Goal: Task Accomplishment & Management: Complete application form

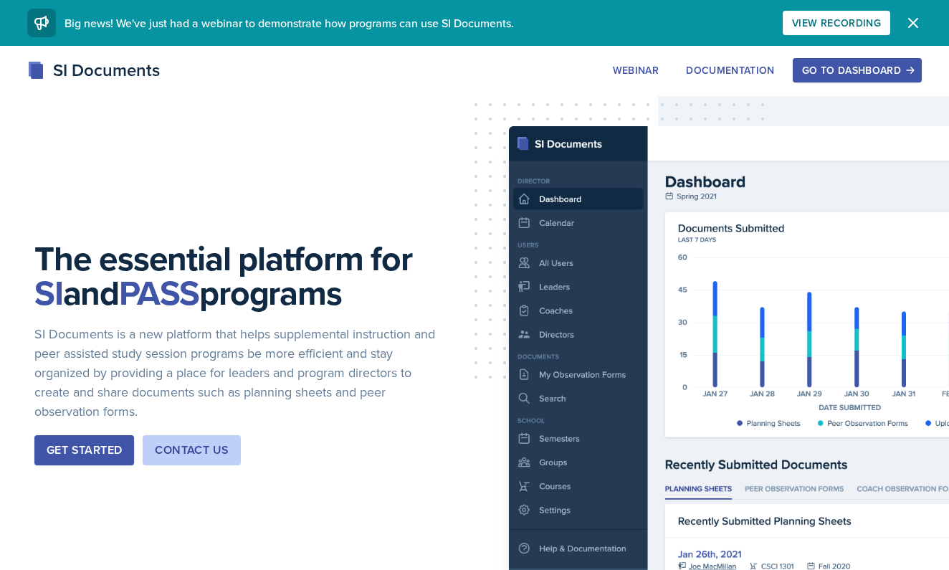
click at [830, 75] on div "Go to Dashboard" at bounding box center [857, 70] width 110 height 11
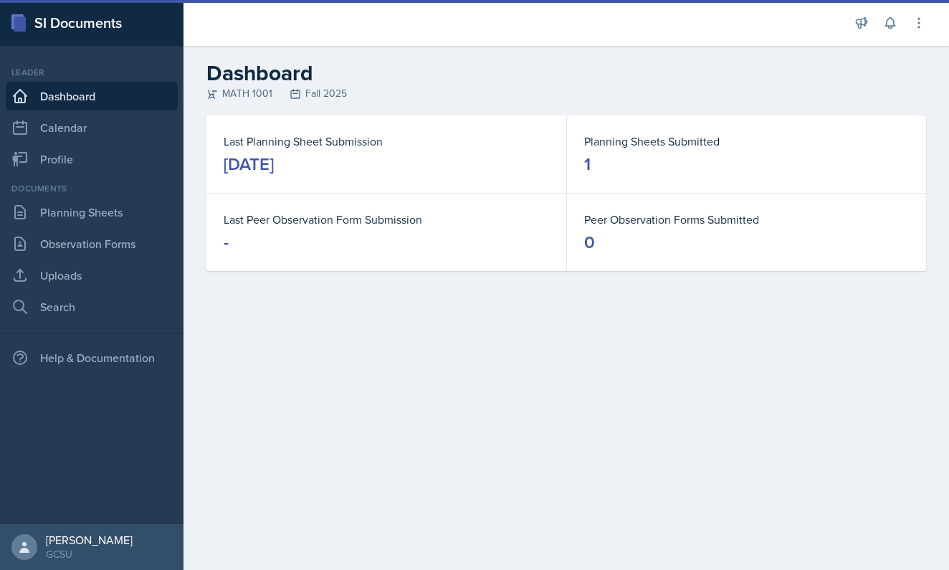
click at [564, 161] on div "Last Planning Sheet Submission [DATE]" at bounding box center [386, 153] width 360 height 77
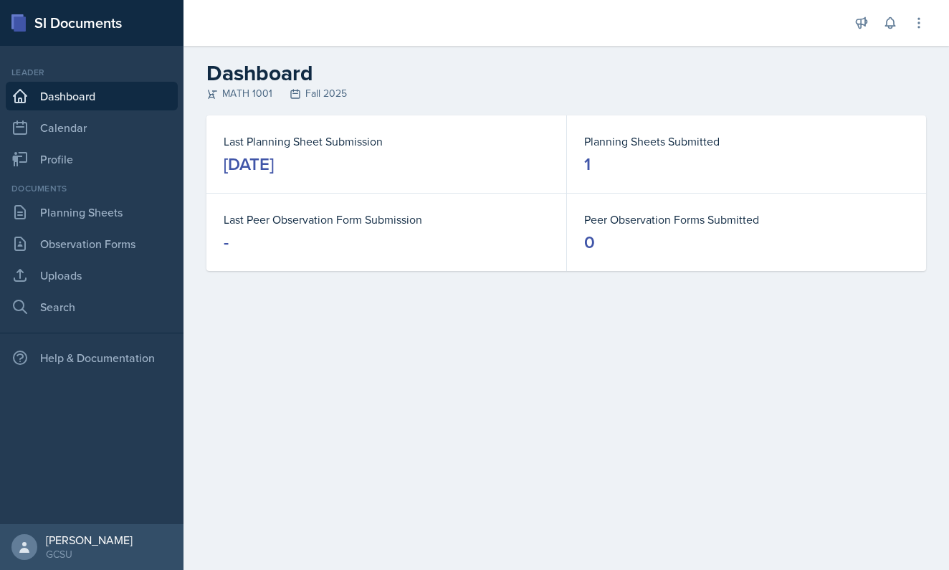
click at [584, 157] on div "1" at bounding box center [587, 164] width 6 height 23
click at [108, 213] on link "Planning Sheets" at bounding box center [92, 212] width 172 height 29
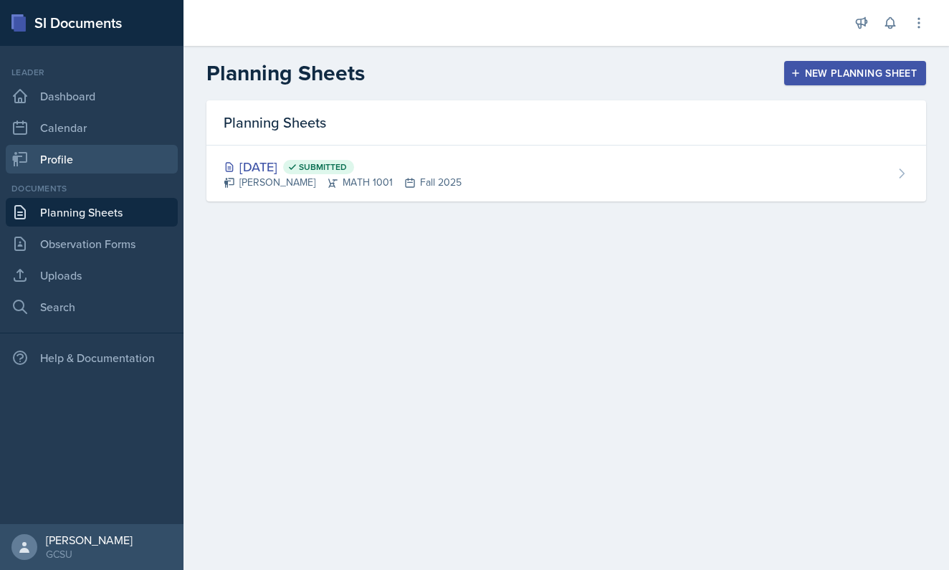
click at [88, 162] on link "Profile" at bounding box center [92, 159] width 172 height 29
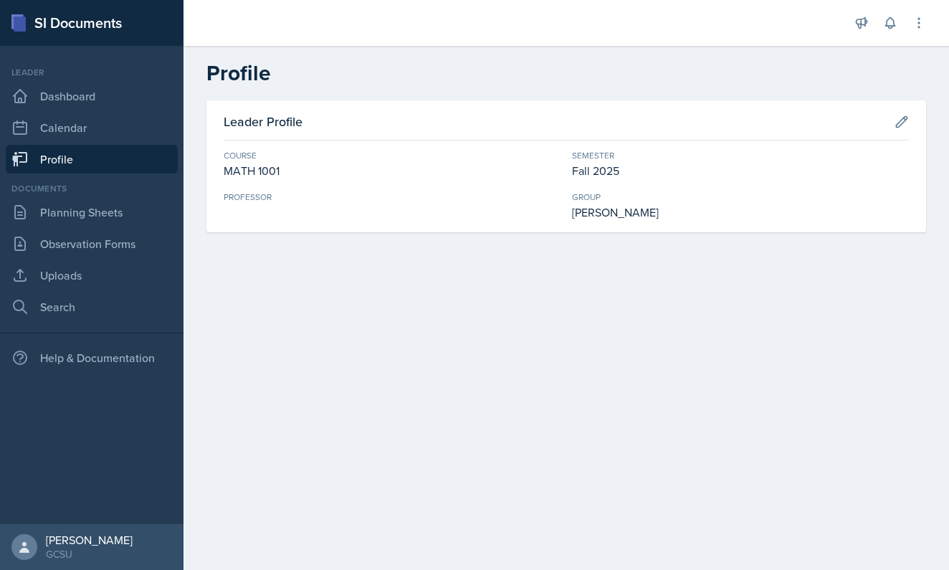
click at [94, 149] on link "Profile" at bounding box center [92, 159] width 172 height 29
click at [94, 132] on link "Calendar" at bounding box center [92, 127] width 172 height 29
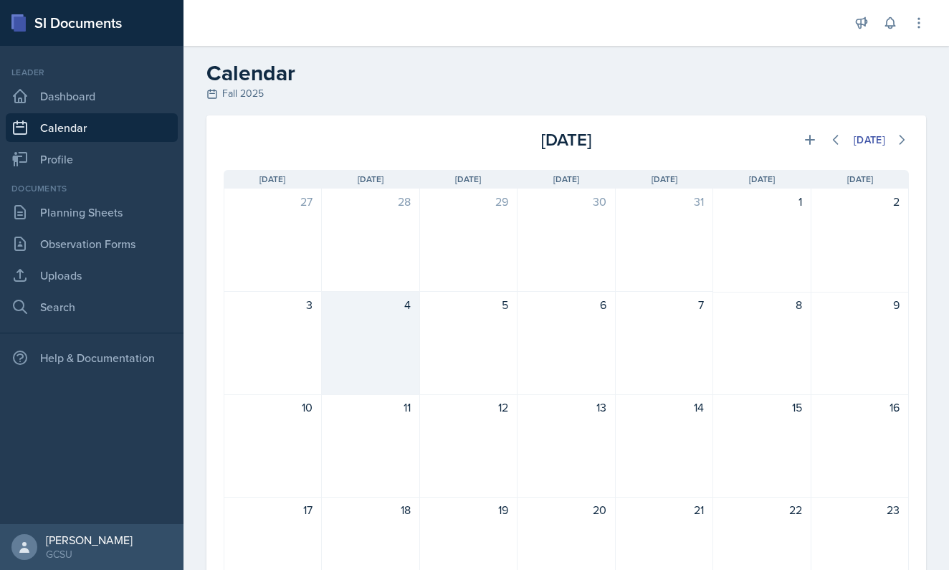
click at [398, 305] on div "4" at bounding box center [371, 304] width 80 height 17
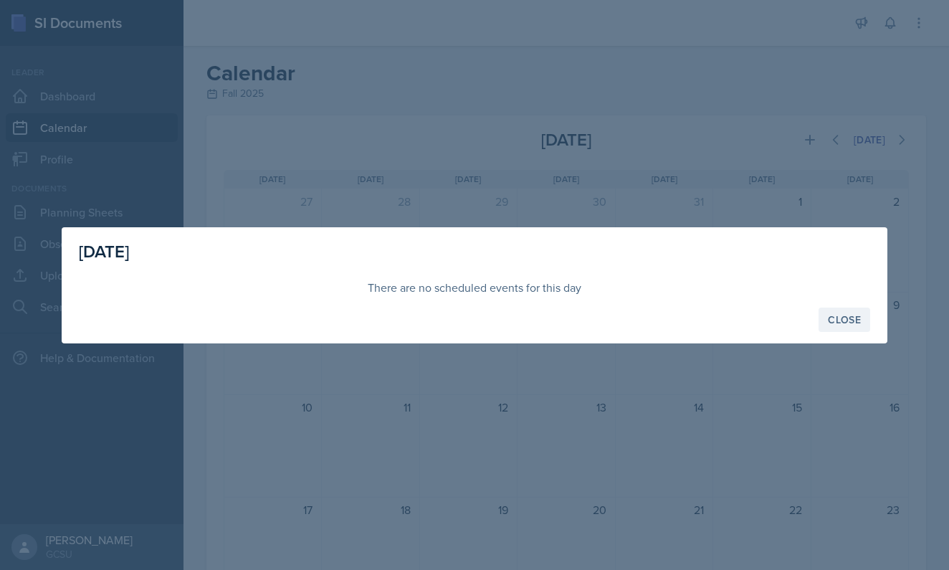
click at [840, 316] on div "Close" at bounding box center [844, 319] width 33 height 11
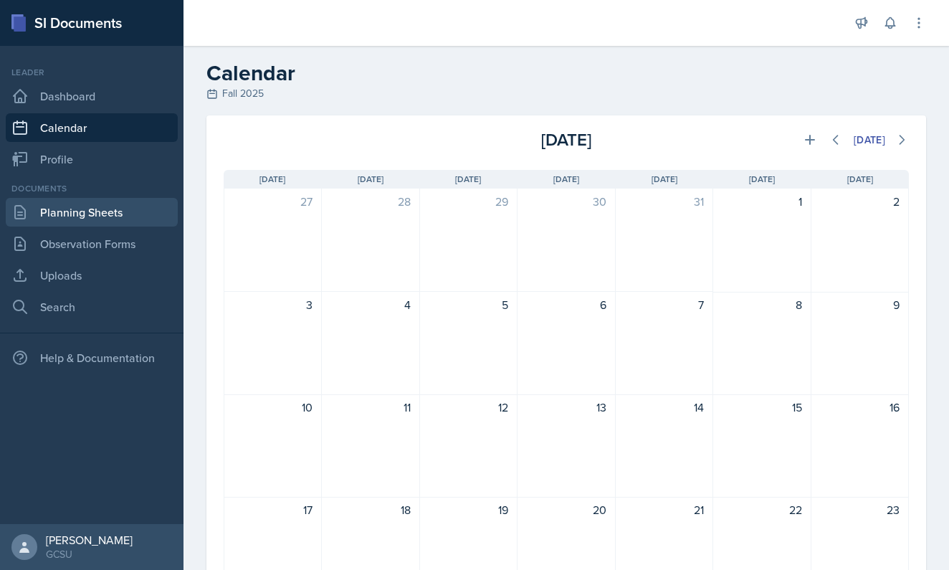
click at [127, 212] on link "Planning Sheets" at bounding box center [92, 212] width 172 height 29
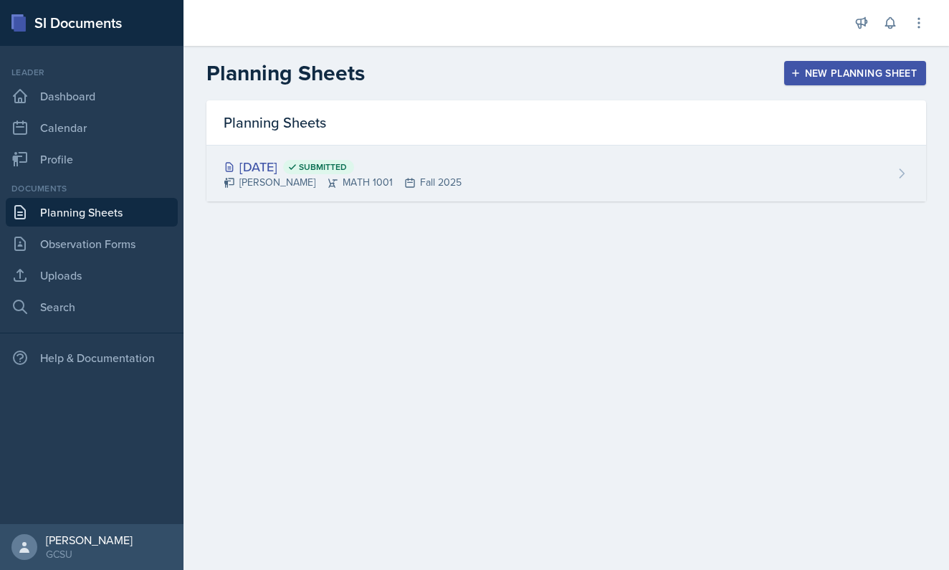
click at [303, 196] on div "[DATE] Submitted [PERSON_NAME] MATH 1001 Fall 2025" at bounding box center [566, 174] width 720 height 56
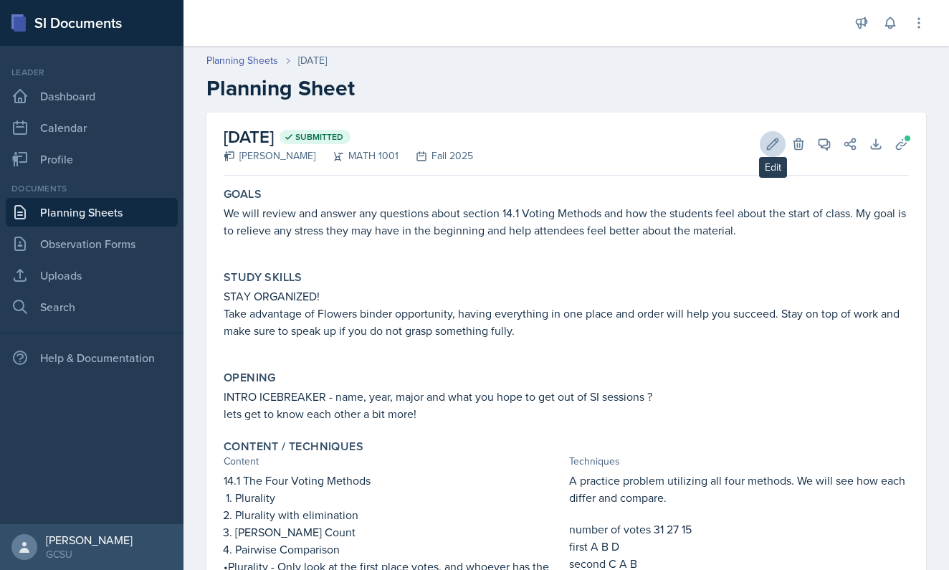
click at [767, 141] on icon at bounding box center [773, 144] width 14 height 14
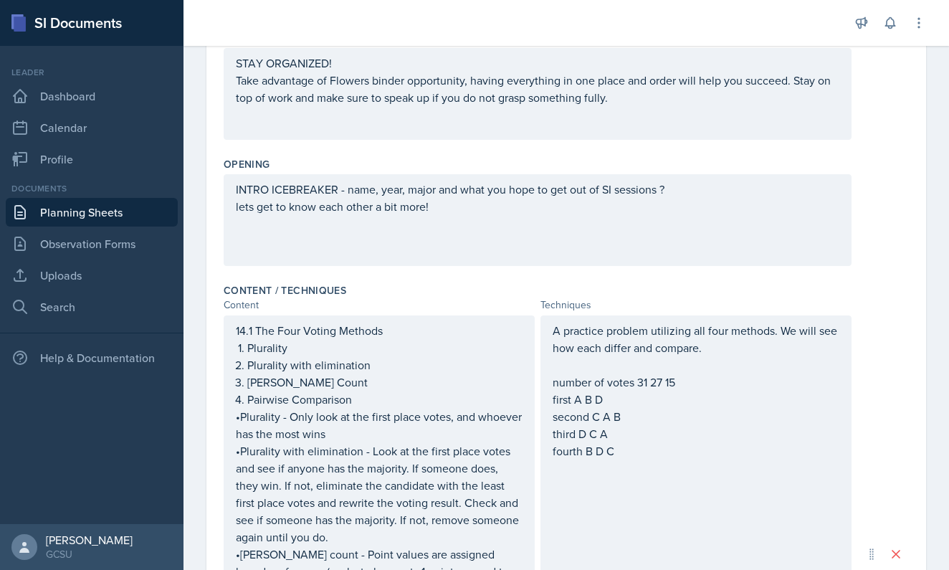
scroll to position [299, 0]
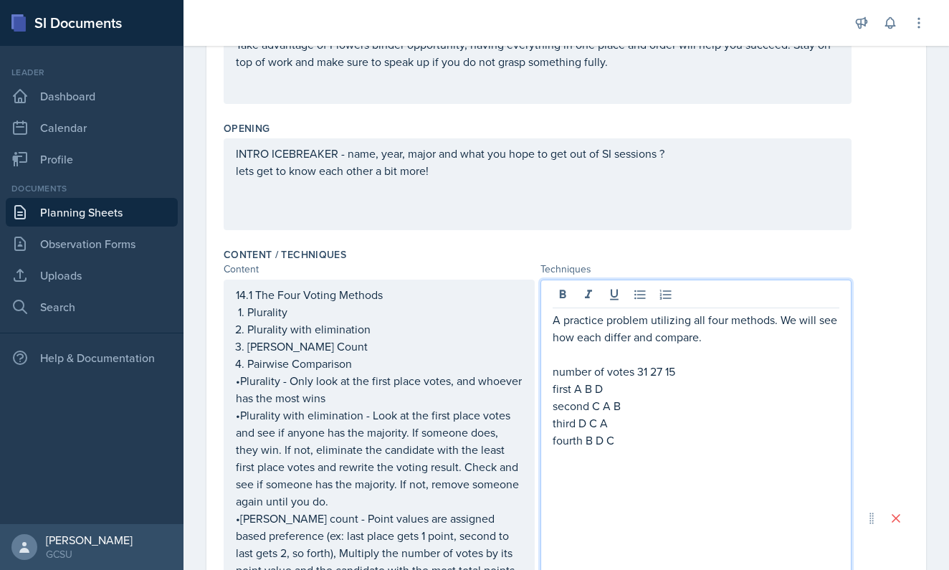
click at [746, 315] on p "A practice problem utilizing all four methods. We will see how each differ and …" at bounding box center [696, 328] width 287 height 34
drag, startPoint x: 683, startPoint y: 376, endPoint x: 763, endPoint y: 371, distance: 80.5
click at [763, 371] on p "Depending on how many students attend," at bounding box center [696, 371] width 287 height 17
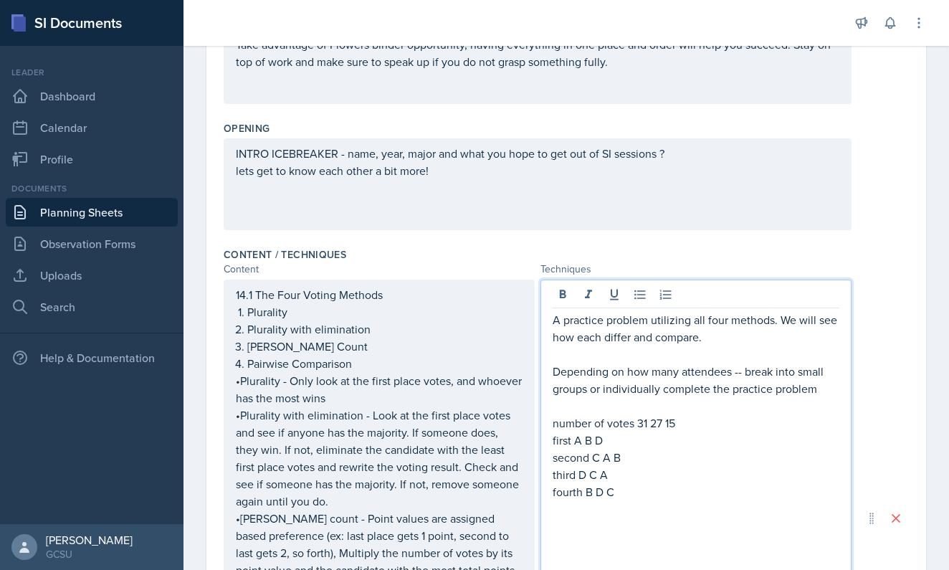
click at [574, 445] on p "first A B D" at bounding box center [696, 440] width 287 height 17
click at [652, 442] on p "first A B D" at bounding box center [696, 440] width 287 height 17
click at [665, 442] on p "first A B D" at bounding box center [696, 440] width 287 height 17
click at [594, 461] on p "second C A B" at bounding box center [696, 457] width 287 height 17
click at [641, 429] on p "number of votes 31 27 15" at bounding box center [696, 422] width 287 height 17
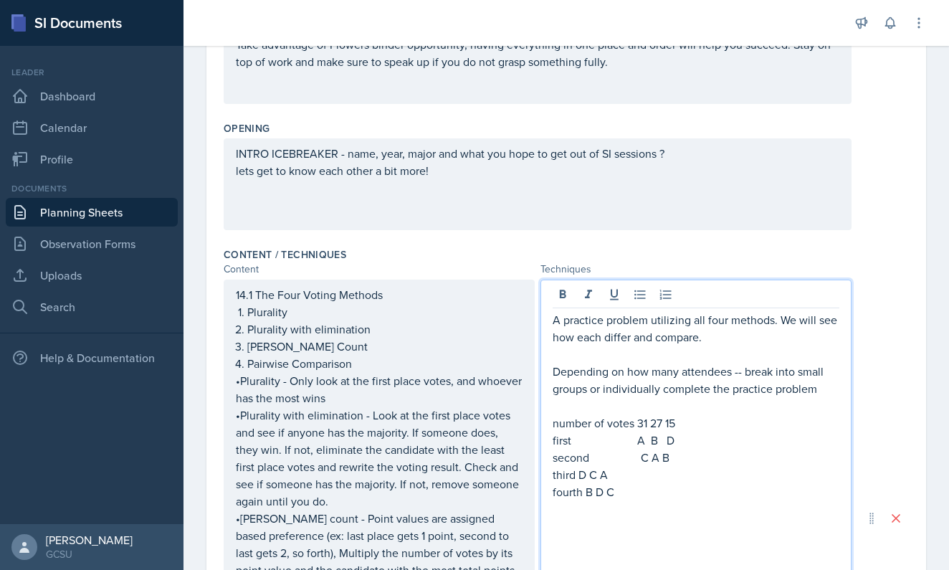
click at [638, 429] on p "number of votes 31 27 15" at bounding box center [696, 422] width 287 height 17
click at [642, 444] on p "first A B D" at bounding box center [696, 440] width 287 height 17
click at [642, 465] on p "second C A B" at bounding box center [696, 457] width 287 height 17
click at [658, 461] on p "second C A B" at bounding box center [696, 457] width 287 height 17
click at [673, 462] on p "second C A B" at bounding box center [696, 457] width 287 height 17
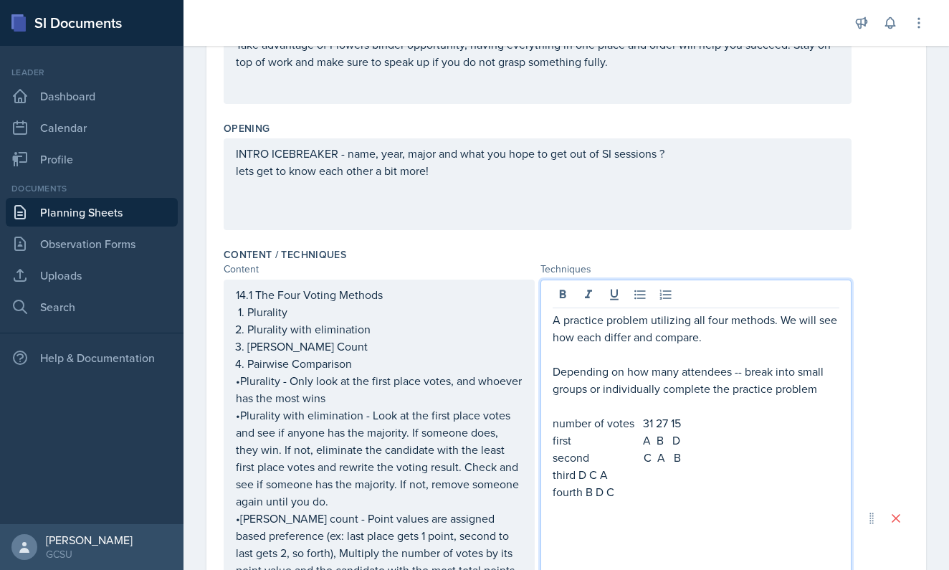
click at [579, 478] on p "third D C A" at bounding box center [696, 474] width 287 height 17
click at [659, 480] on p "third D C A" at bounding box center [696, 474] width 287 height 17
click at [670, 479] on p "third D C A" at bounding box center [696, 474] width 287 height 17
click at [586, 495] on p "fourth B D C" at bounding box center [696, 491] width 287 height 17
click at [659, 493] on p "fourth B D C" at bounding box center [696, 491] width 287 height 17
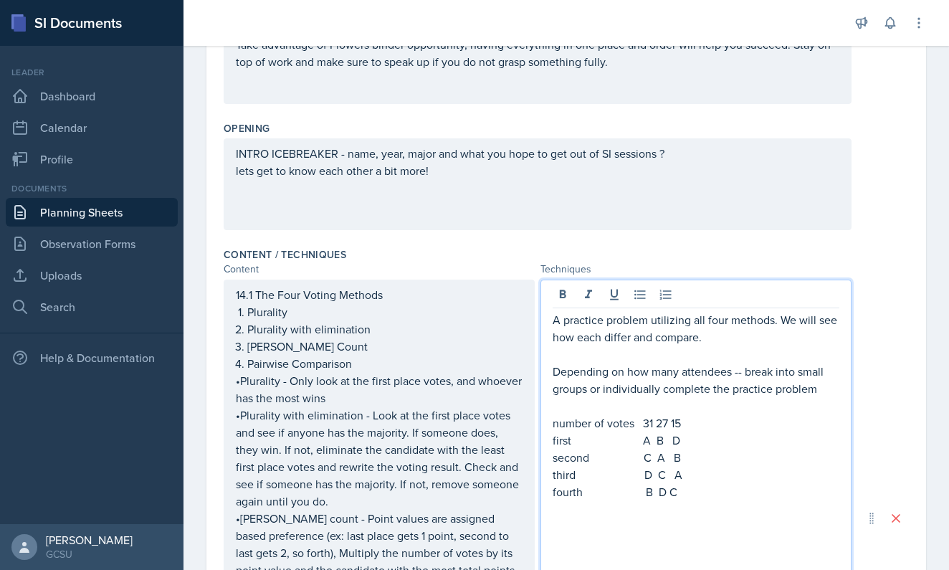
click at [675, 495] on p "fourth B D C" at bounding box center [696, 491] width 287 height 17
click at [709, 498] on p "fourth B D C" at bounding box center [696, 491] width 287 height 17
click at [815, 387] on p "Depending on how many attendees -- break into small groups or individually comp…" at bounding box center [696, 380] width 287 height 34
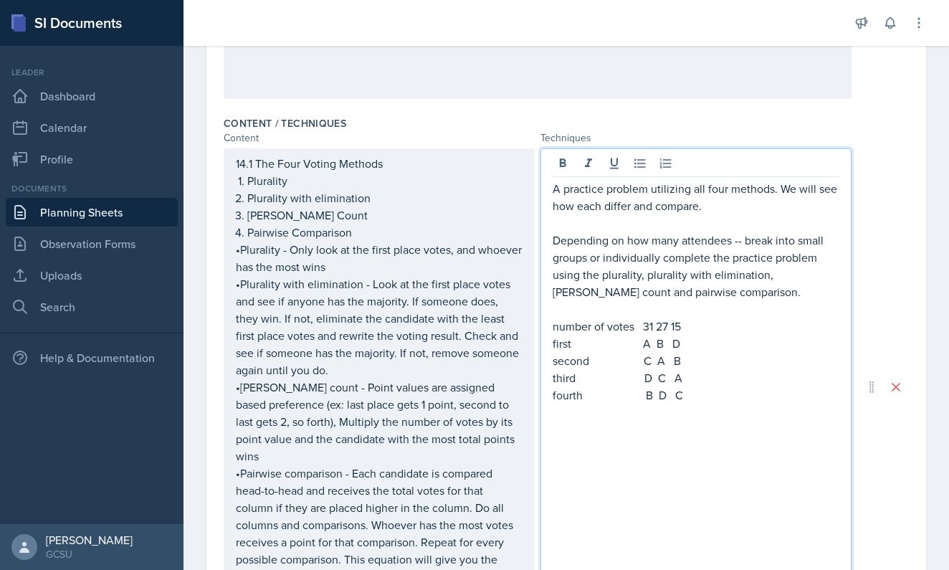
scroll to position [477, 0]
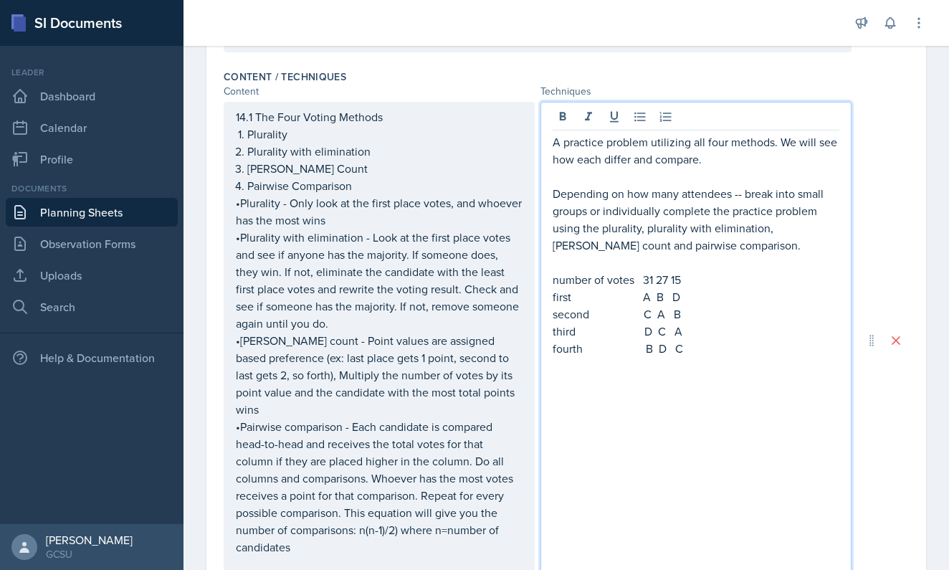
click at [746, 439] on div "A practice problem utilizing all four methods. We will see how each differ and …" at bounding box center [696, 341] width 311 height 478
click at [719, 359] on div "A practice problem utilizing all four methods. We will see how each differ and …" at bounding box center [696, 341] width 311 height 478
click at [687, 348] on p "fourth B D C" at bounding box center [696, 348] width 287 height 17
click at [703, 386] on p "Let's talk about each method. Are you running into any troubles within any step?" at bounding box center [696, 391] width 287 height 34
click at [667, 351] on p "fourth B D C" at bounding box center [696, 348] width 287 height 17
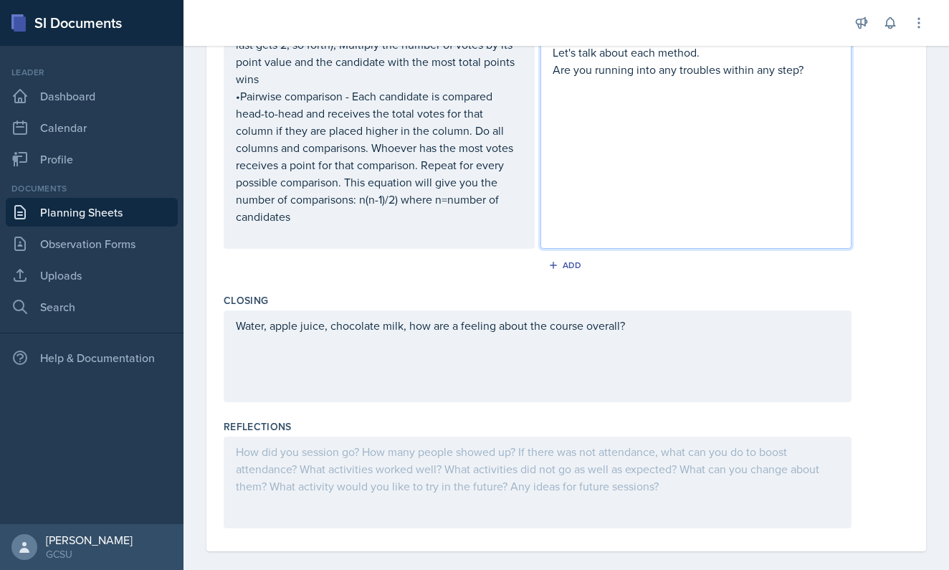
scroll to position [806, 0]
click at [570, 335] on div "Water, apple juice, chocolate milk, how are a feeling about the course overall?" at bounding box center [538, 344] width 604 height 52
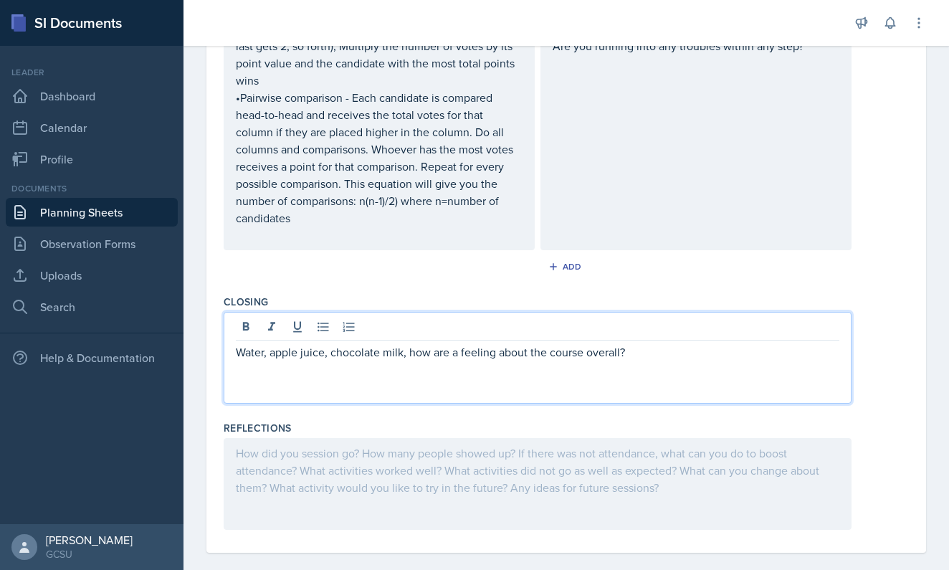
click at [660, 361] on p at bounding box center [538, 369] width 604 height 17
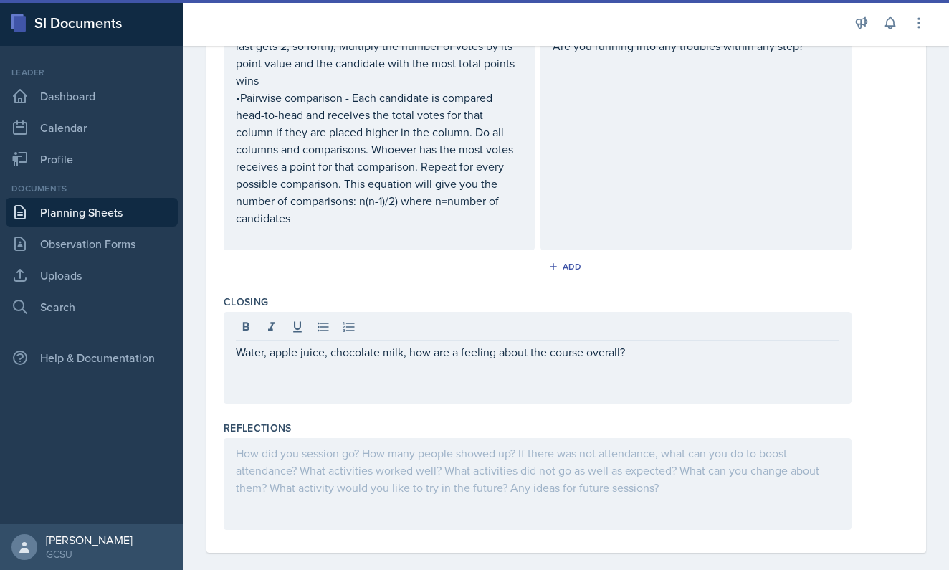
click at [400, 295] on div "Closing" at bounding box center [566, 302] width 685 height 14
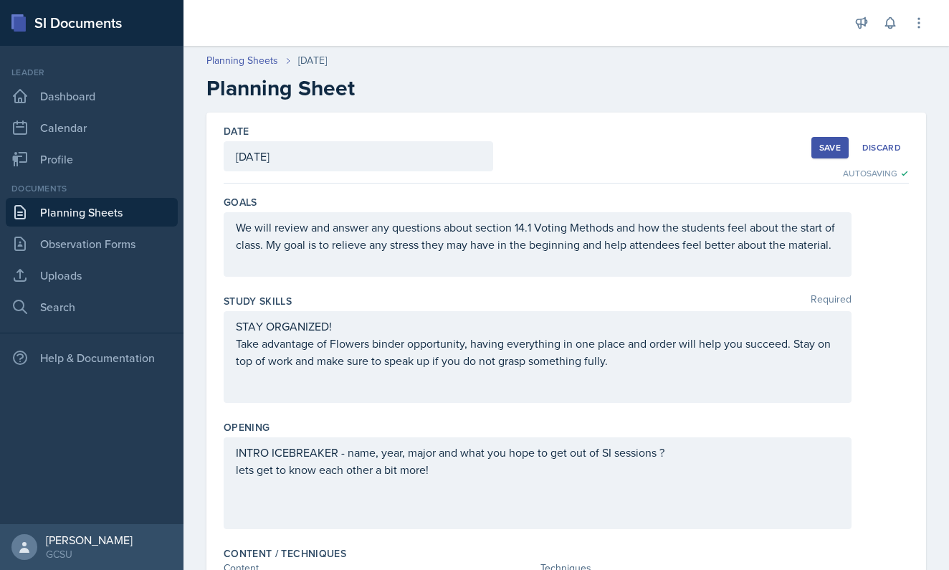
scroll to position [0, 0]
click at [828, 147] on div "Save" at bounding box center [831, 147] width 22 height 11
